Goal: Transaction & Acquisition: Purchase product/service

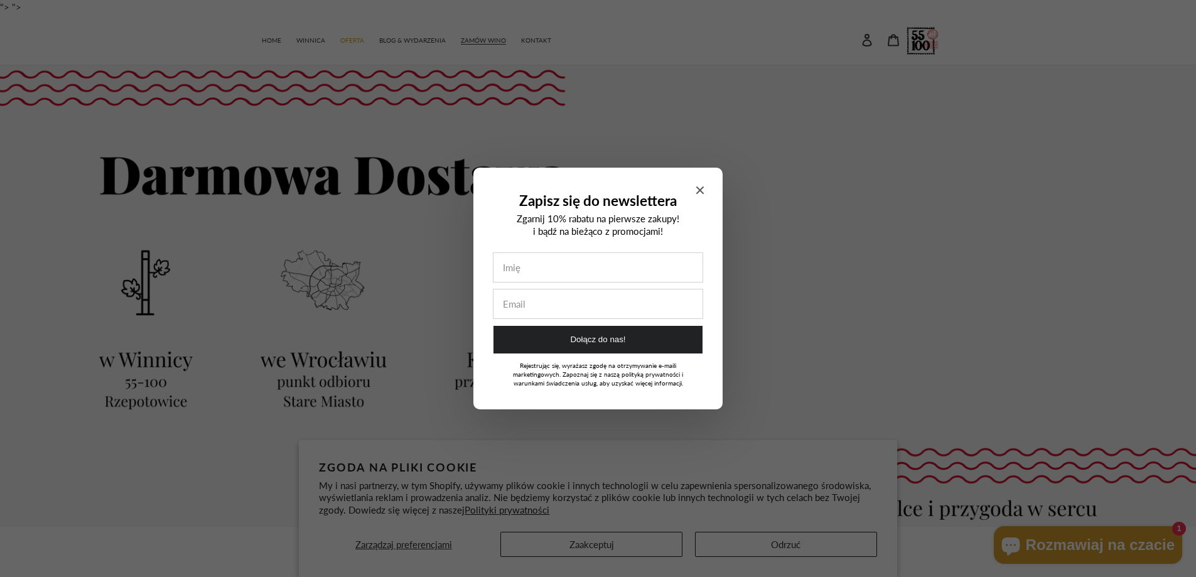
scroll to position [251, 0]
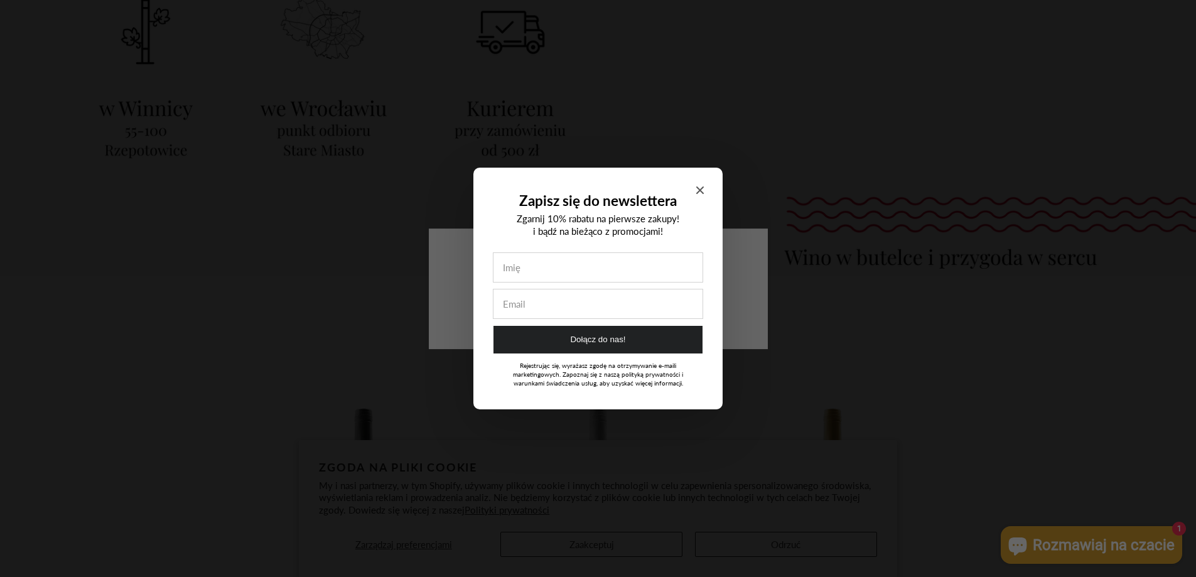
click at [699, 186] on icon "Close modal" at bounding box center [700, 190] width 8 height 8
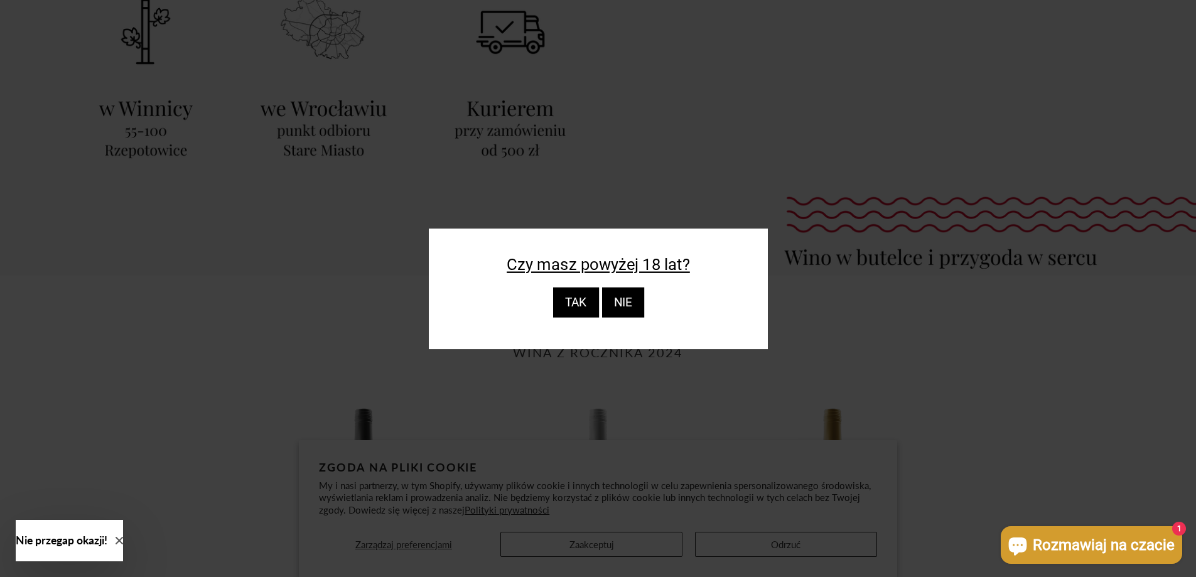
click at [568, 301] on div "TAK" at bounding box center [575, 303] width 46 height 30
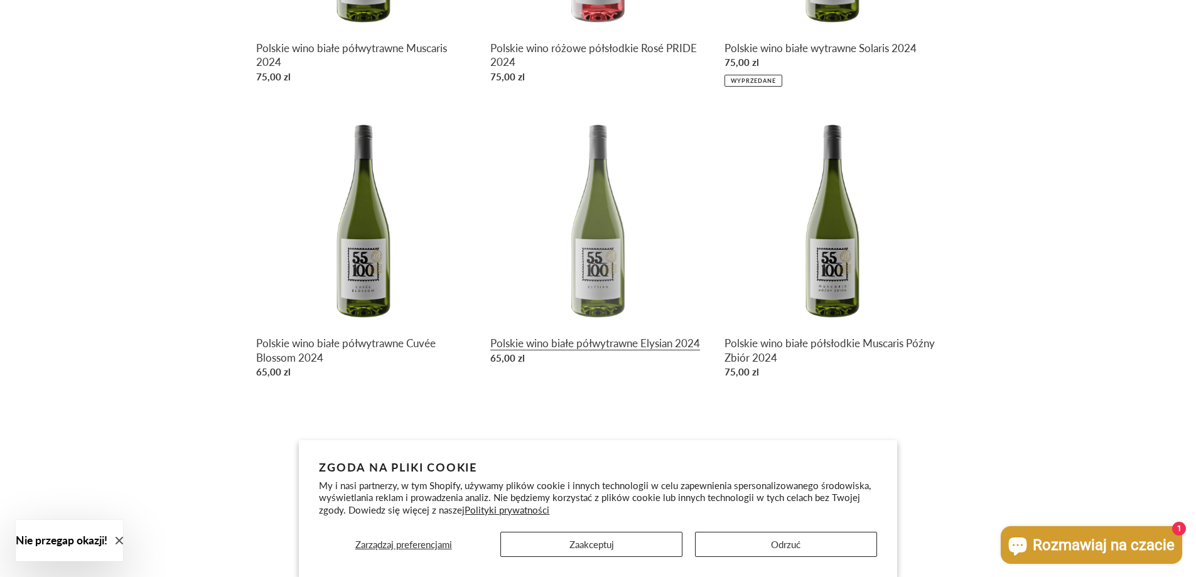
scroll to position [921, 0]
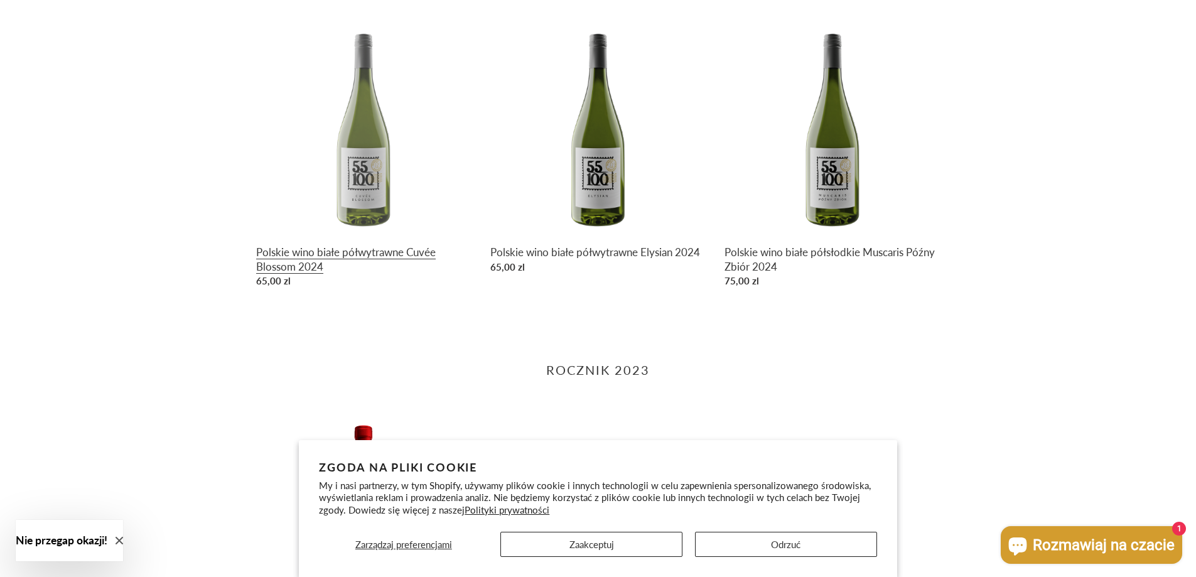
click at [378, 177] on link "Polskie wino białe półwytrawne Cuvée Blossom 2024" at bounding box center [363, 155] width 215 height 273
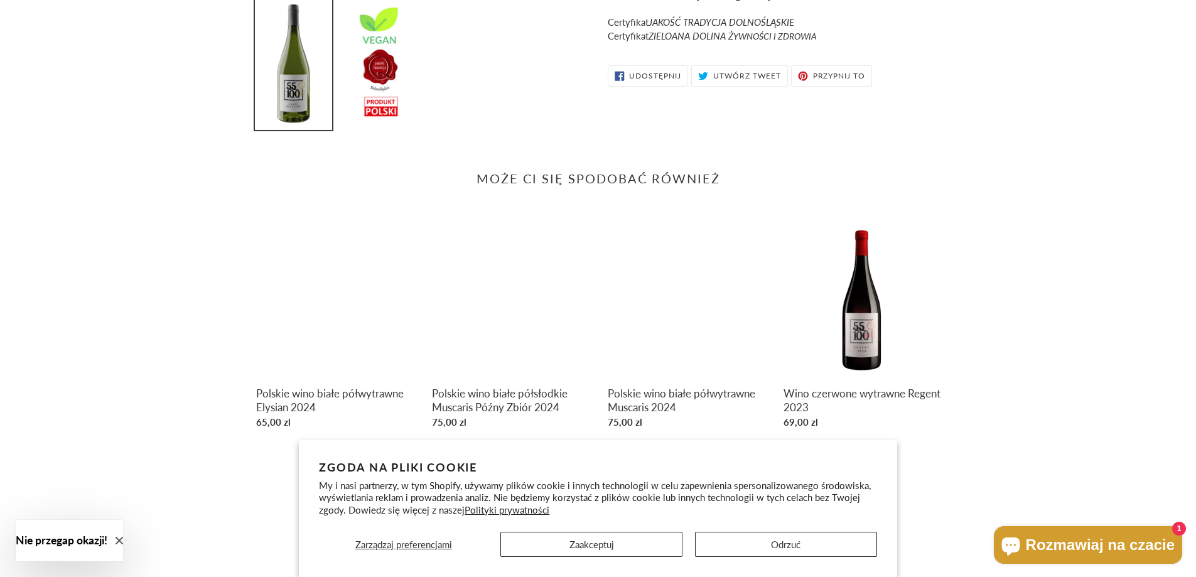
scroll to position [434, 0]
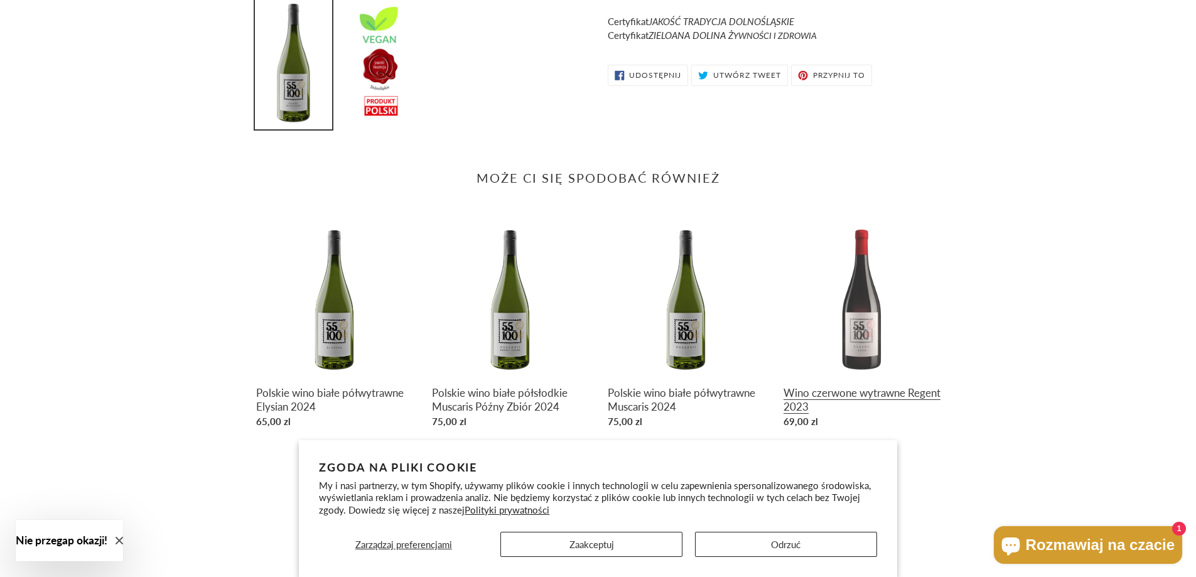
click at [867, 331] on link "Wino czerwone wytrawne Regent 2023" at bounding box center [862, 327] width 157 height 214
